Goal: Check status: Check status

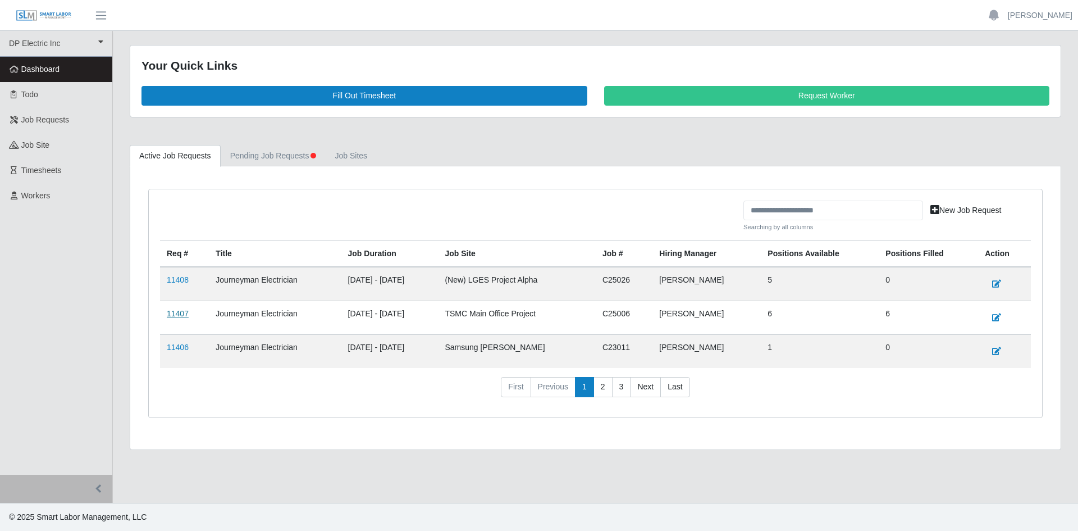
click at [181, 315] on link "11407" at bounding box center [178, 313] width 22 height 9
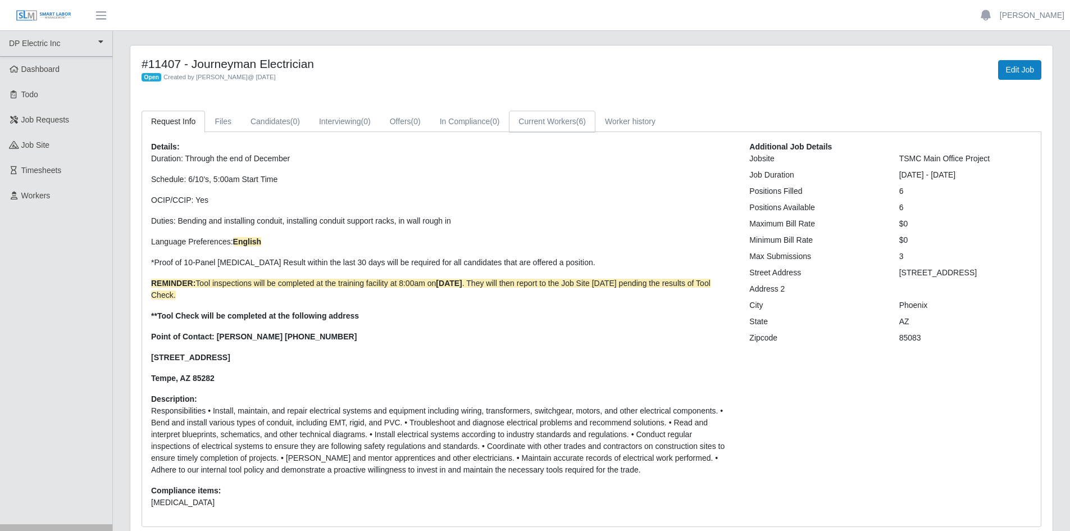
click at [564, 120] on link "Current Workers (6)" at bounding box center [552, 122] width 86 height 22
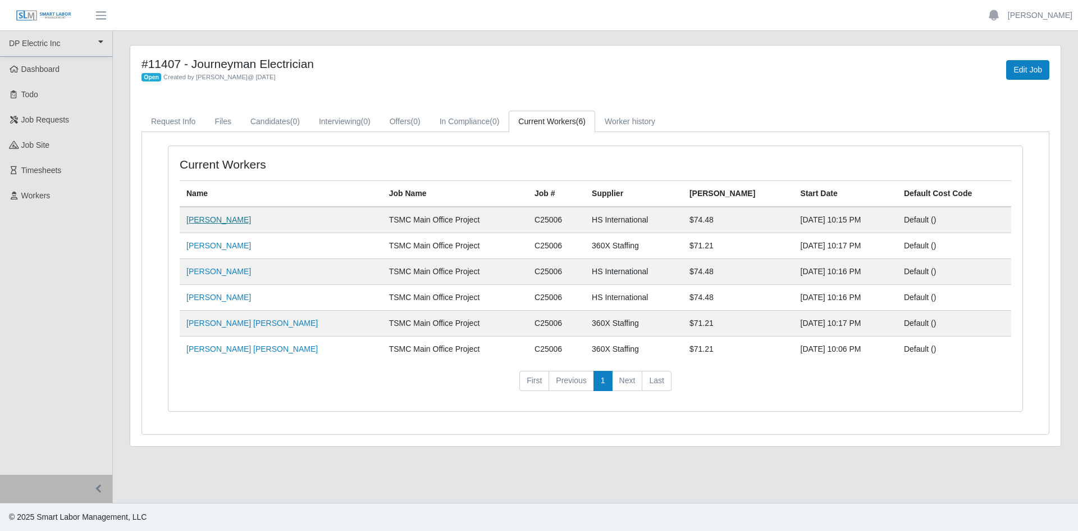
click at [208, 217] on link "[PERSON_NAME]" at bounding box center [218, 219] width 65 height 9
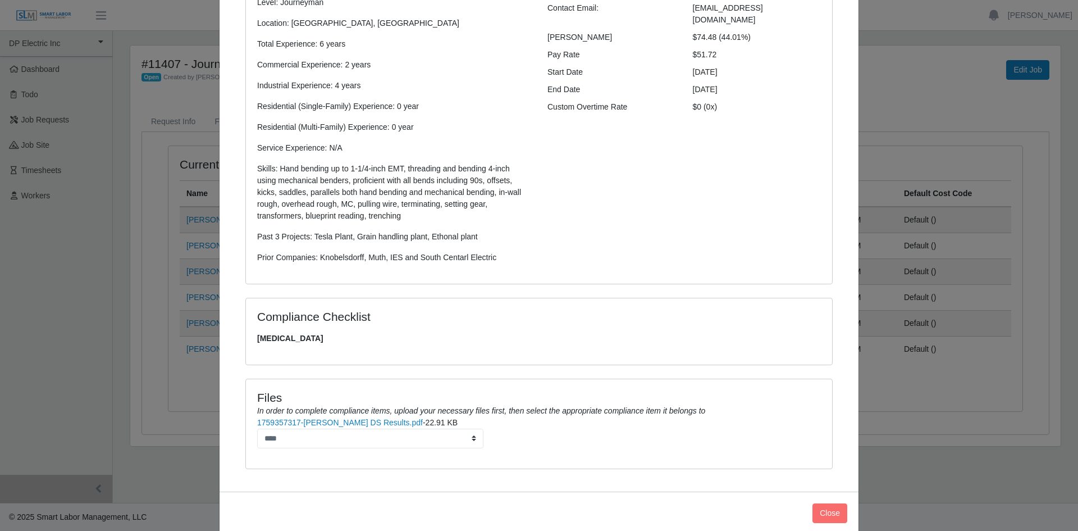
scroll to position [172, 0]
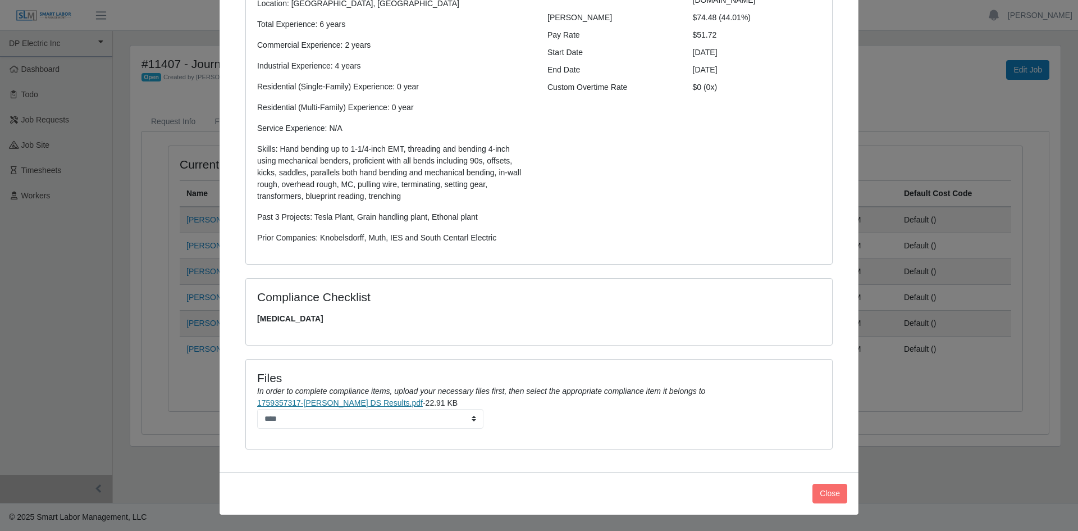
click at [352, 402] on link "1759357317-[PERSON_NAME] DS Results.pdf" at bounding box center [340, 402] width 166 height 9
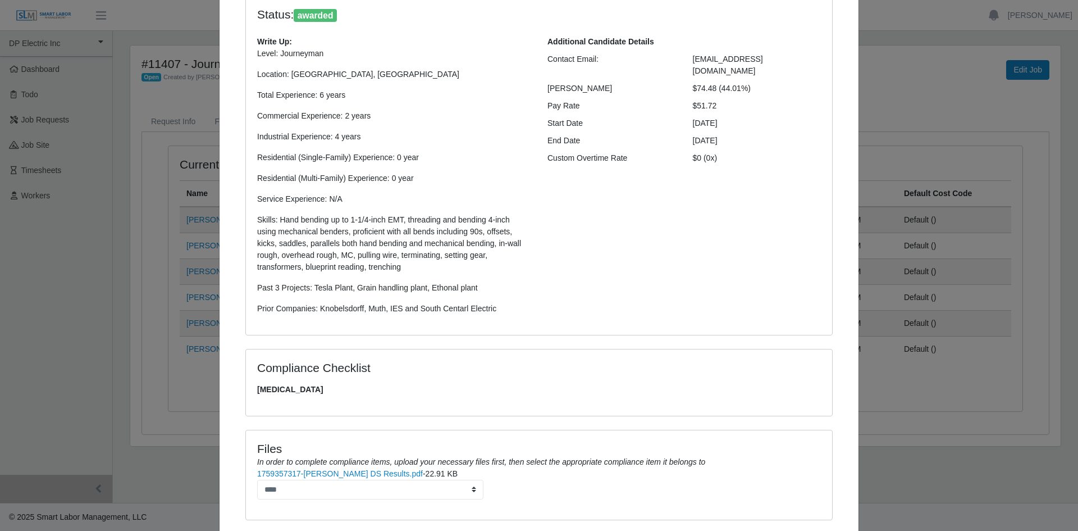
scroll to position [3, 0]
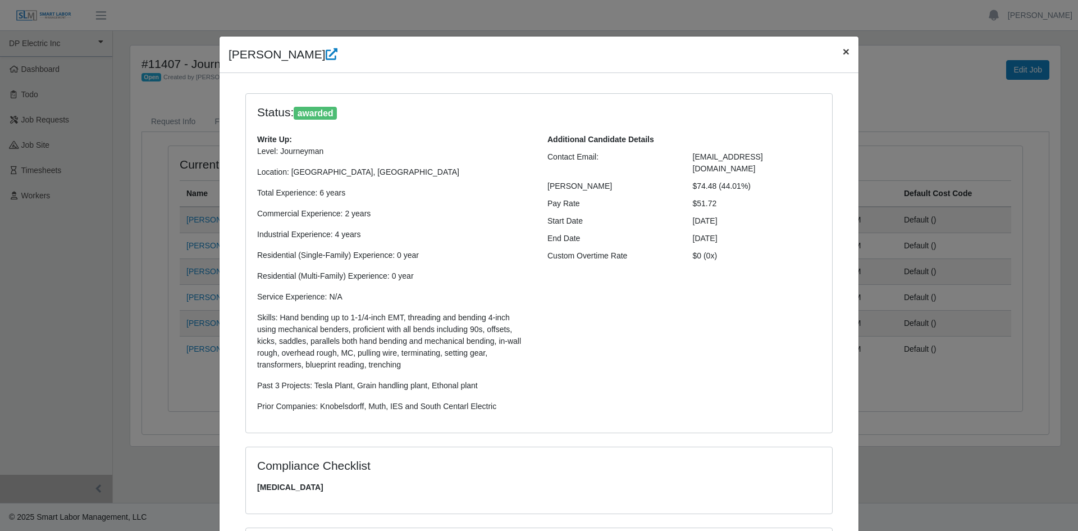
click at [843, 49] on span "×" at bounding box center [846, 51] width 7 height 13
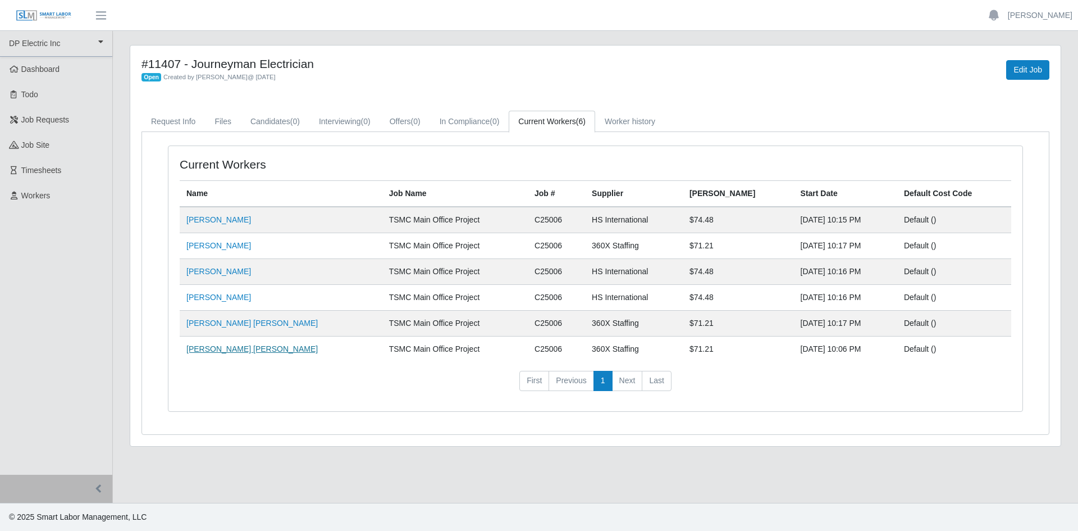
click at [220, 353] on link "[PERSON_NAME] [PERSON_NAME]" at bounding box center [251, 348] width 131 height 9
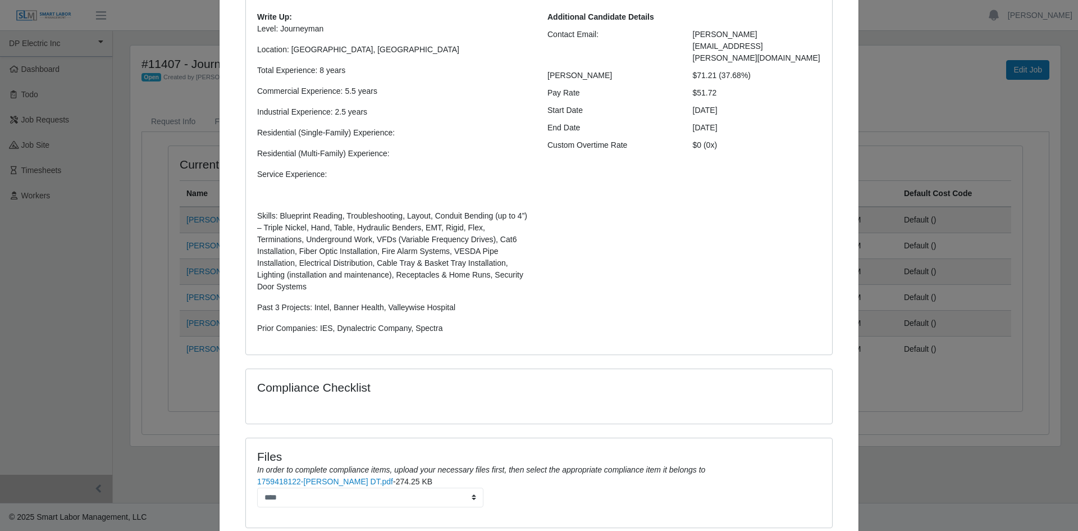
scroll to position [24, 0]
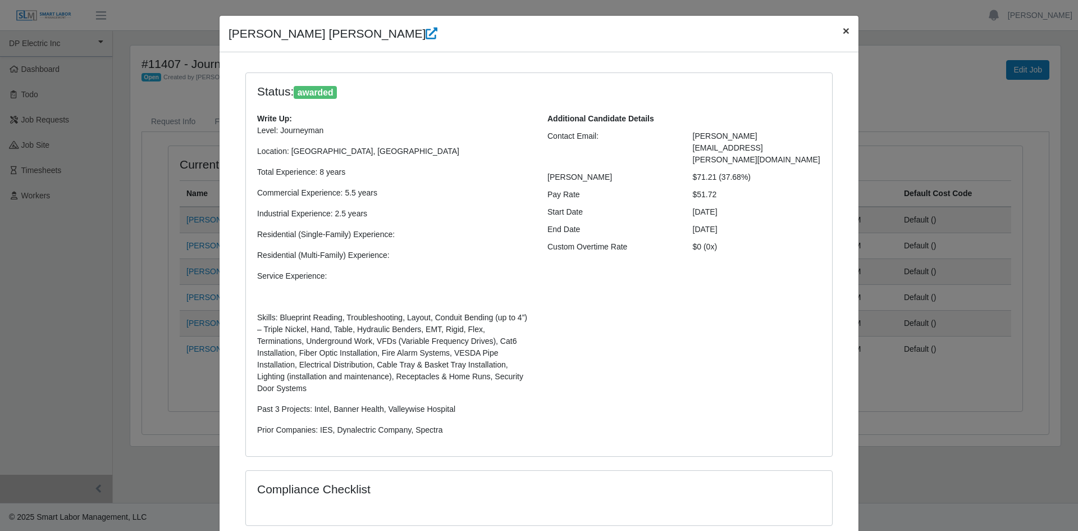
click at [846, 27] on button "×" at bounding box center [846, 31] width 25 height 30
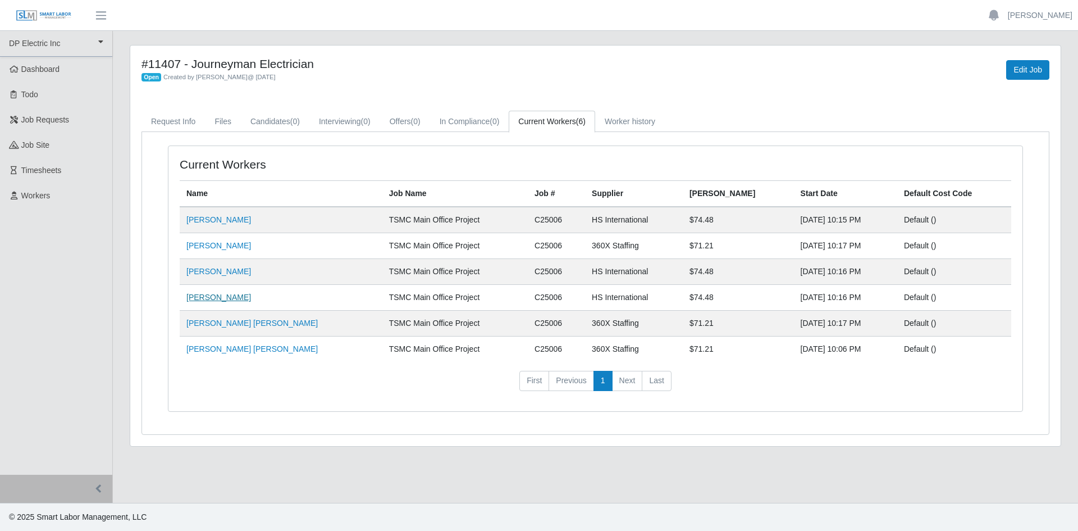
click at [206, 299] on link "[PERSON_NAME]" at bounding box center [218, 297] width 65 height 9
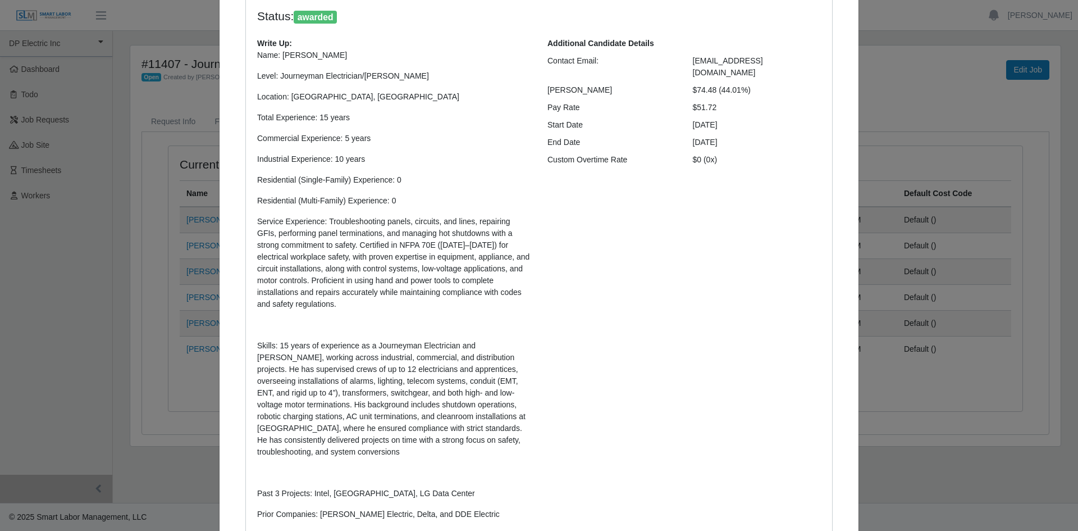
scroll to position [0, 0]
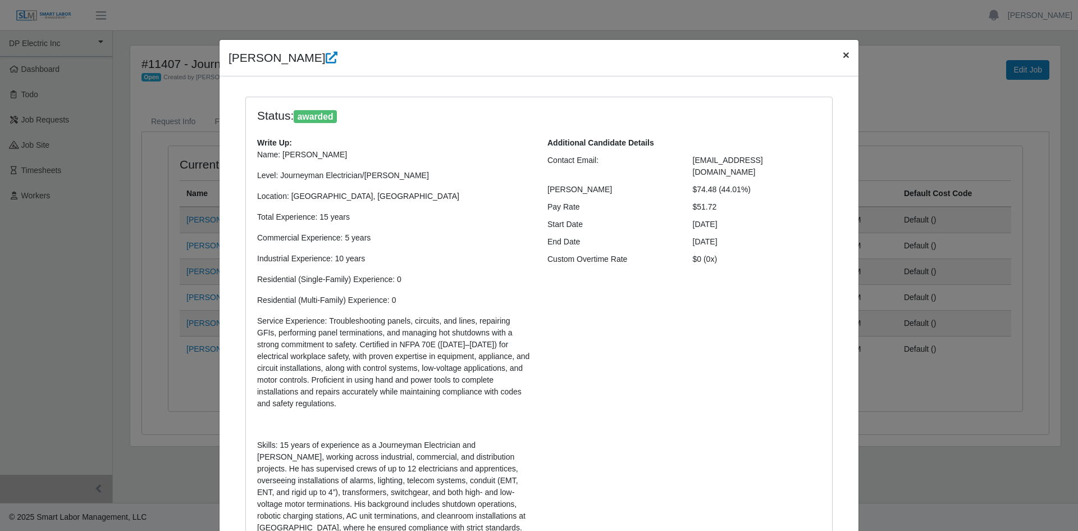
click at [845, 52] on span "×" at bounding box center [846, 54] width 7 height 13
